Goal: Task Accomplishment & Management: Manage account settings

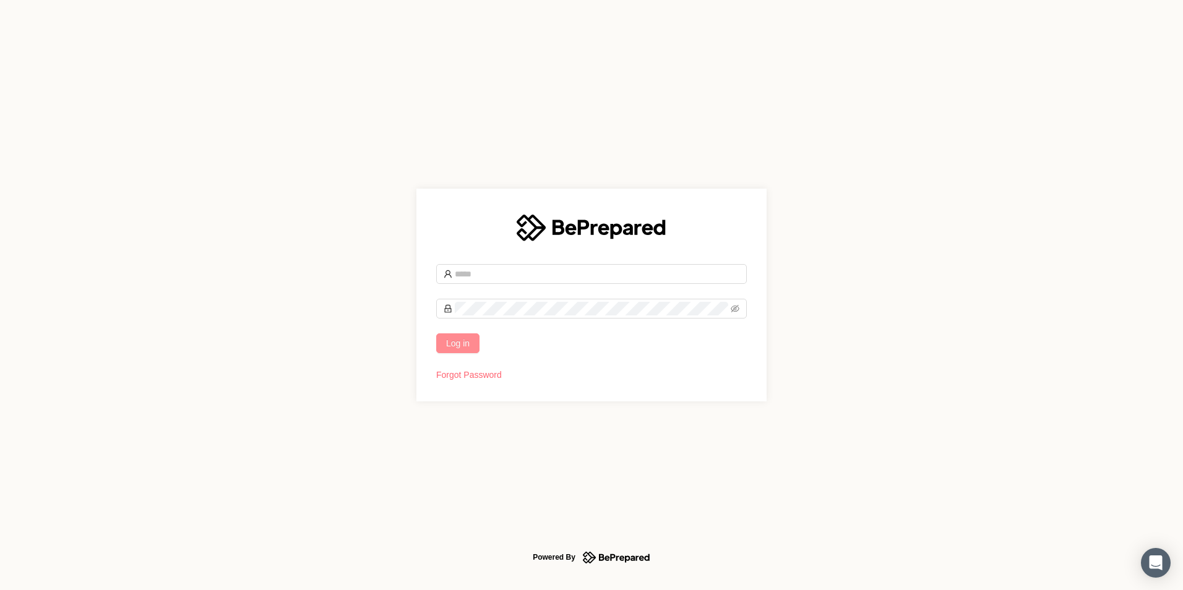
type input "**********"
click at [462, 346] on span "Log in" at bounding box center [458, 344] width 24 height 14
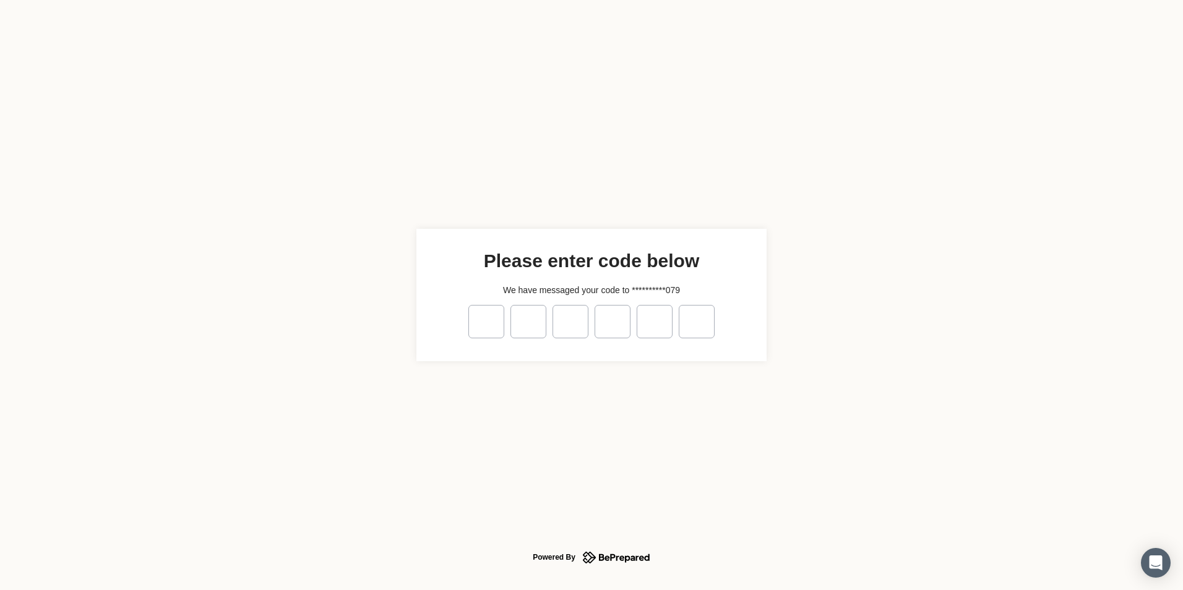
type input "*"
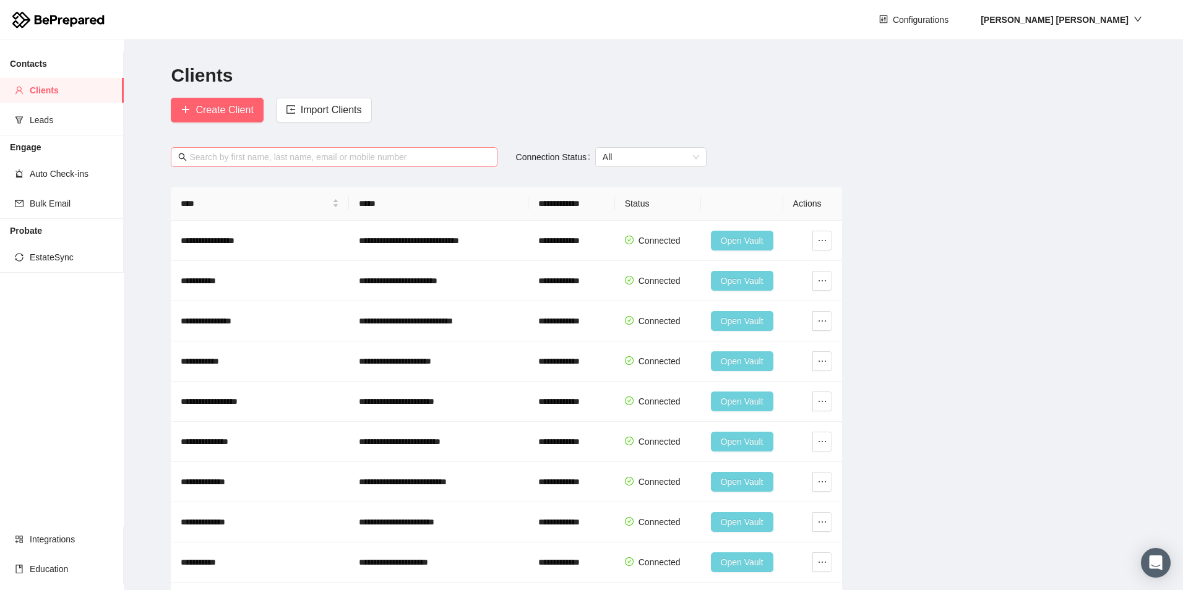
click at [359, 154] on input "text" at bounding box center [339, 157] width 300 height 14
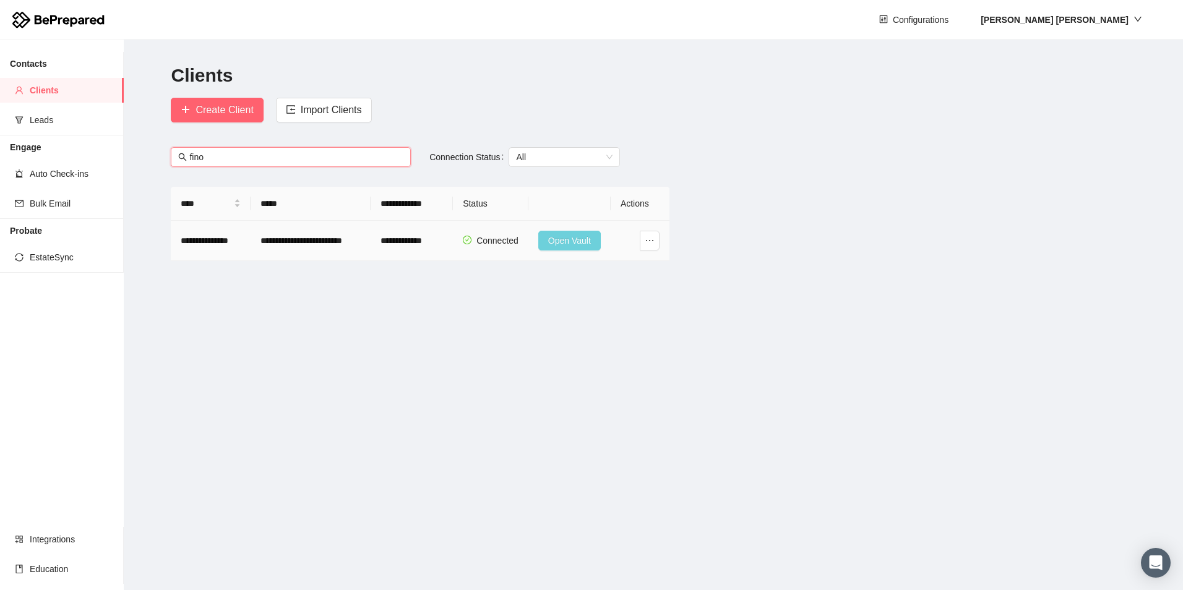
type input "fino"
click at [557, 236] on span "Open Vault" at bounding box center [569, 241] width 43 height 14
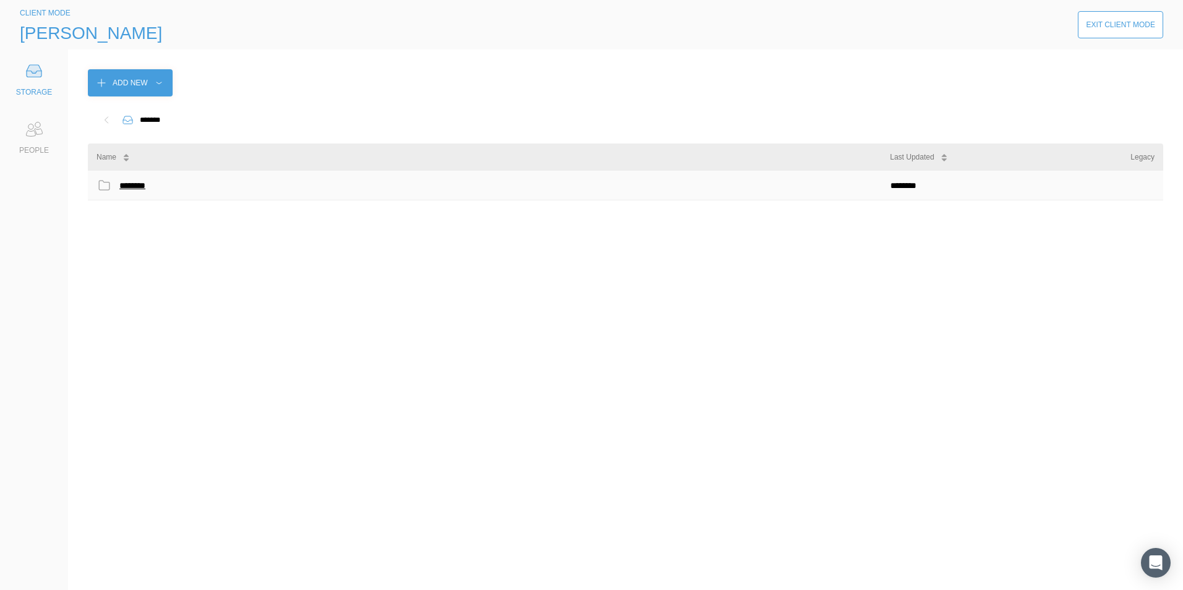
click at [131, 183] on div "********" at bounding box center [135, 186] width 32 height 16
click at [710, 315] on div "No items to display" at bounding box center [625, 371] width 1075 height 400
click at [35, 127] on icon at bounding box center [34, 129] width 25 height 25
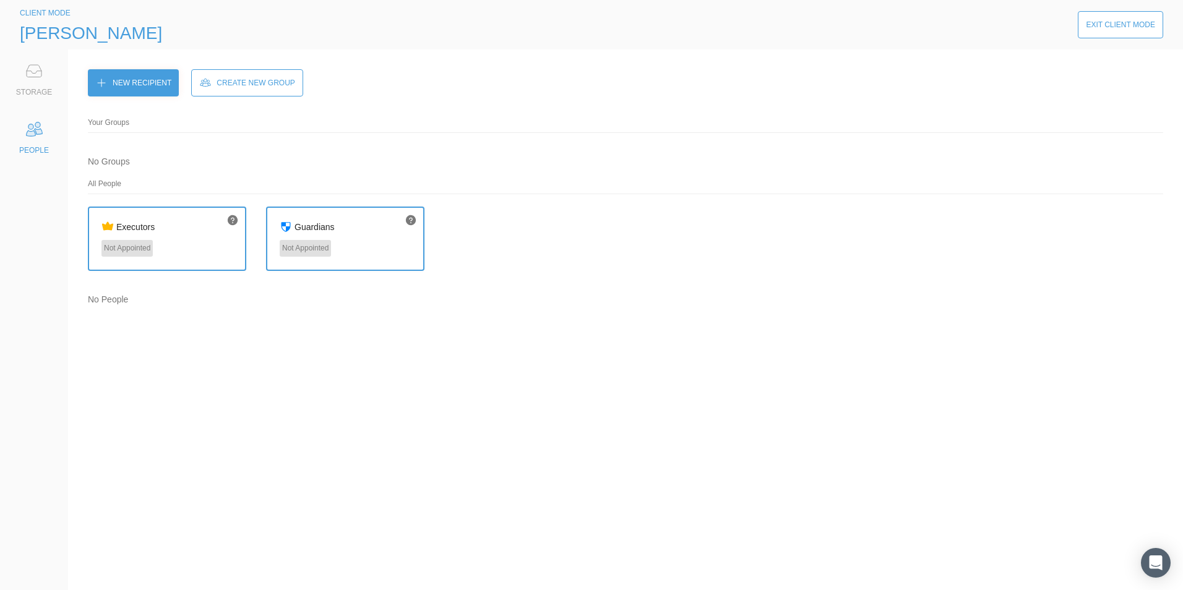
click at [38, 77] on icon at bounding box center [34, 71] width 15 height 12
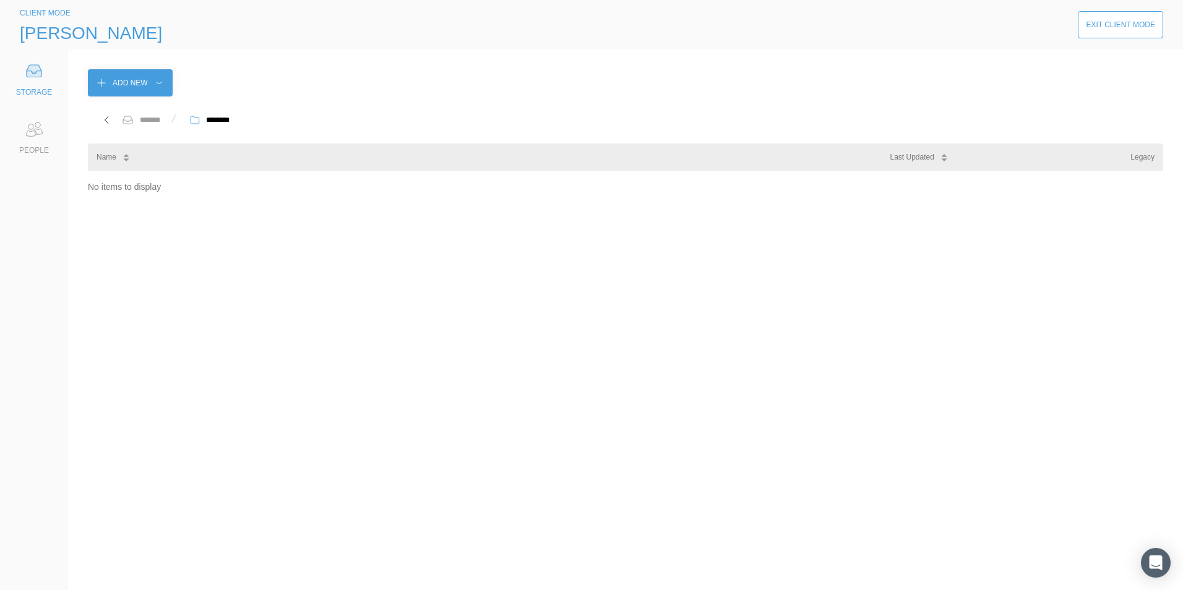
click at [1127, 9] on div "Exit Client Mode" at bounding box center [1120, 24] width 85 height 37
click at [1127, 22] on div "Exit Client Mode" at bounding box center [1120, 25] width 69 height 12
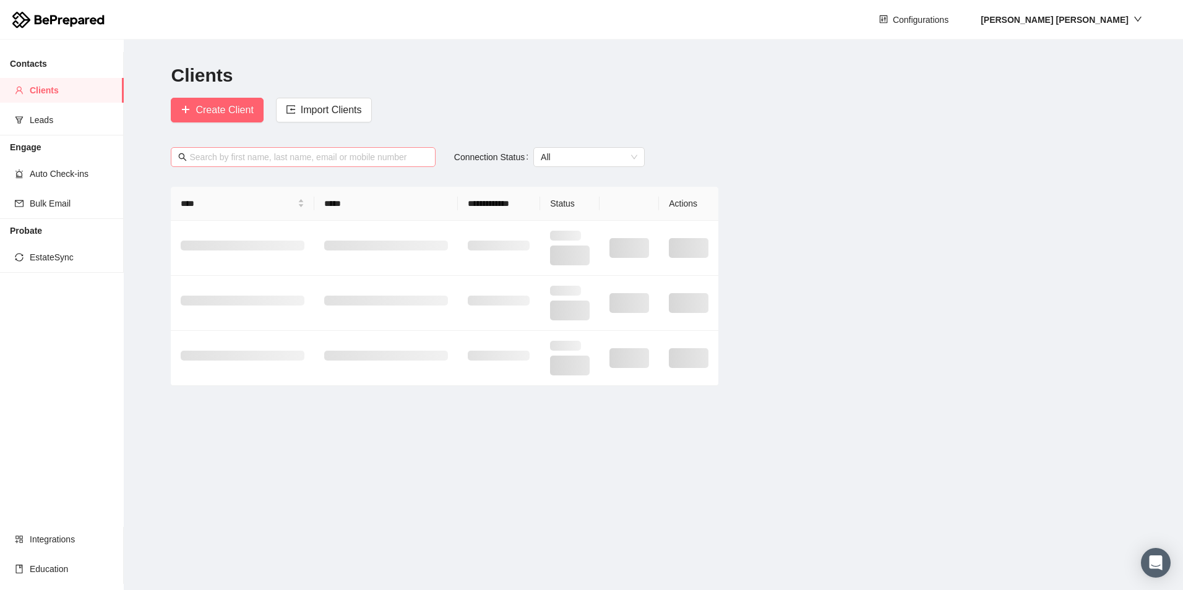
click at [207, 149] on span at bounding box center [303, 157] width 264 height 20
click at [208, 156] on input "text" at bounding box center [308, 157] width 238 height 14
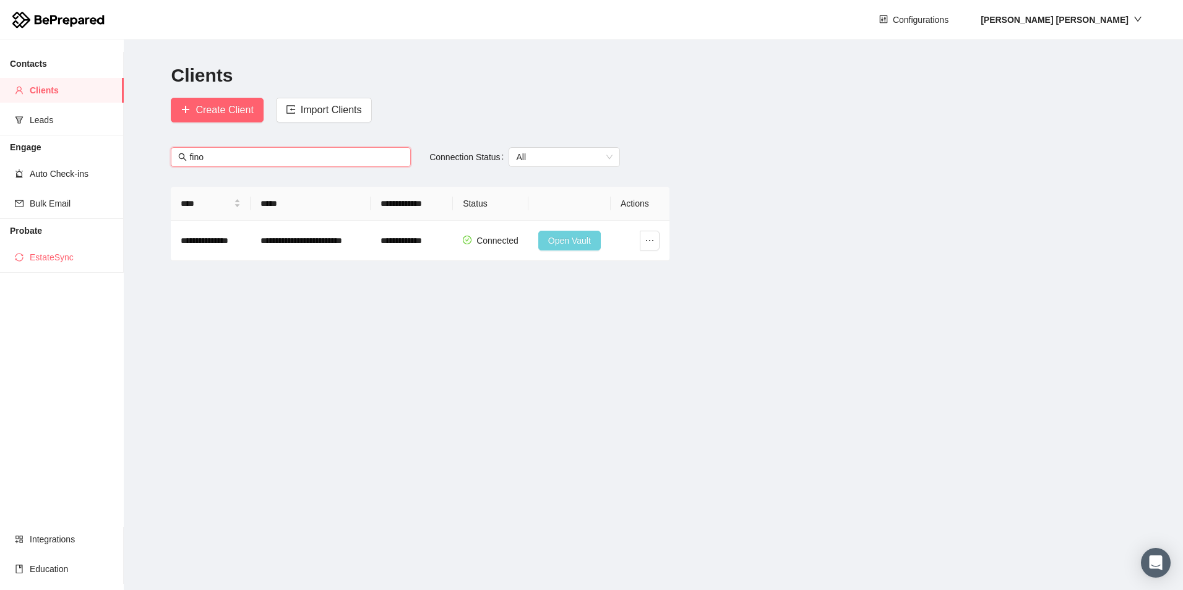
type input "fino"
click at [649, 245] on icon "ellipsis" at bounding box center [650, 241] width 10 height 10
click at [288, 309] on main "**********" at bounding box center [653, 315] width 1059 height 551
